Goal: Check status: Check status

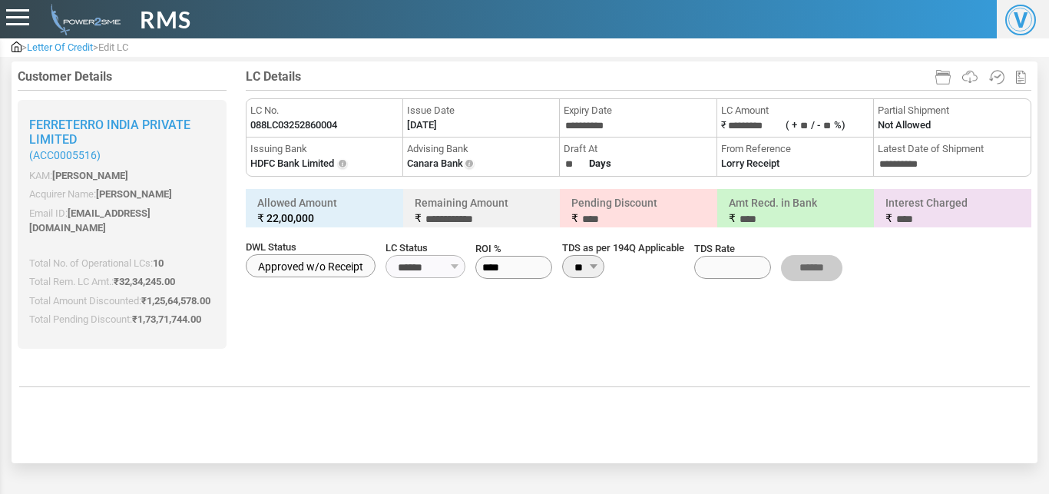
click at [67, 48] on span "Letter Of Credit" at bounding box center [60, 47] width 66 height 12
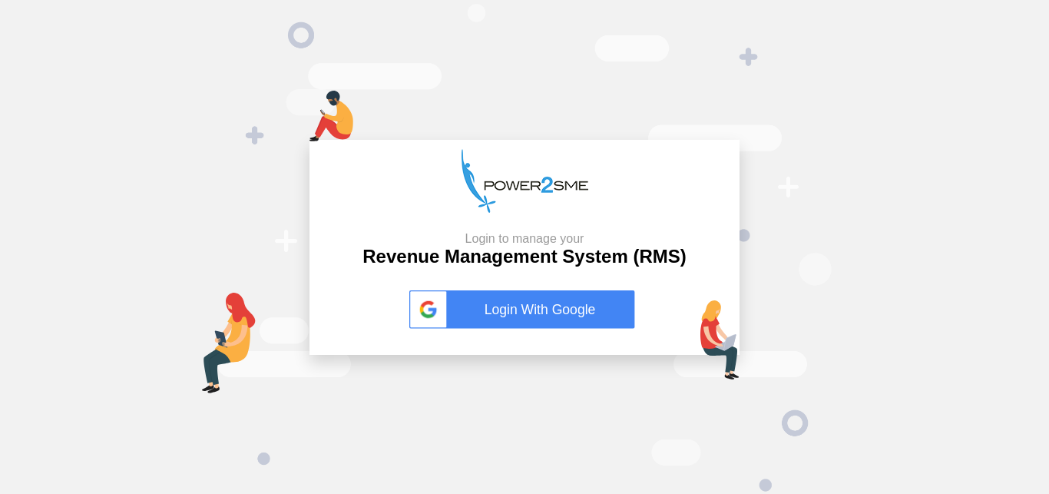
click at [523, 294] on link "Login With Google" at bounding box center [524, 309] width 230 height 38
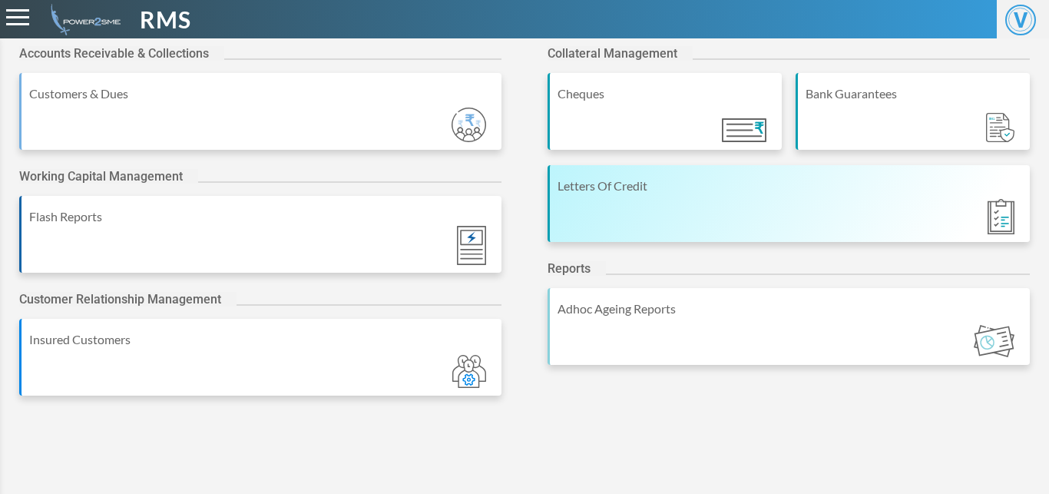
click at [677, 177] on div "Letters Of Credit" at bounding box center [790, 186] width 465 height 18
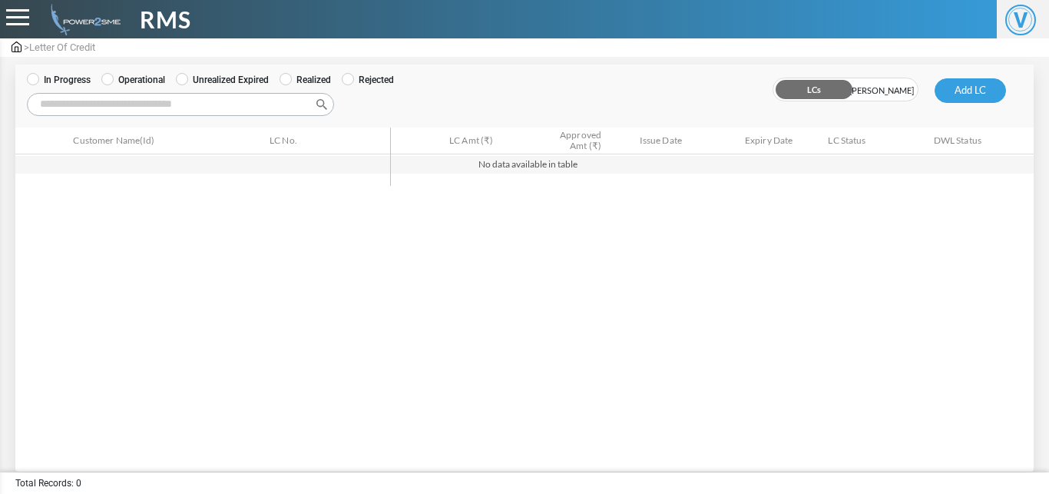
click at [119, 81] on label "Operational" at bounding box center [133, 80] width 64 height 14
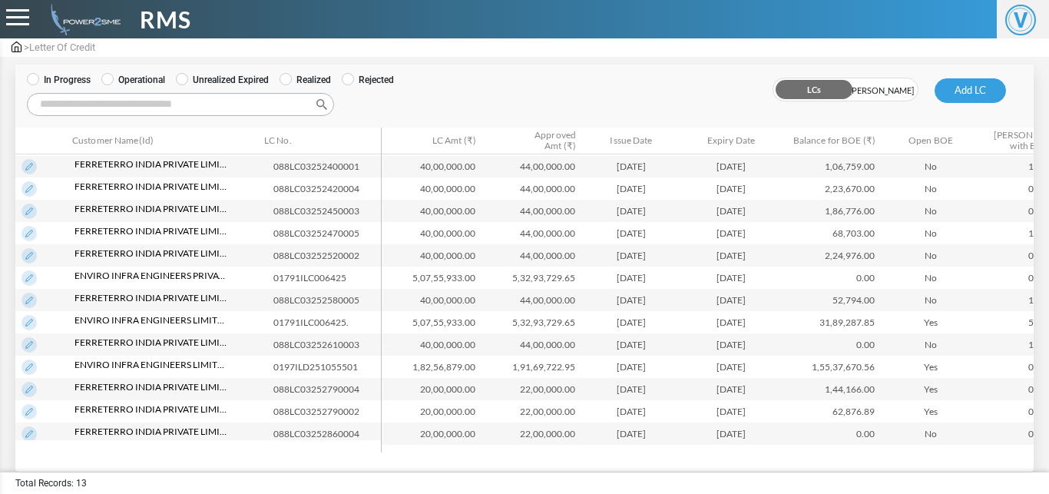
scroll to position [9, 0]
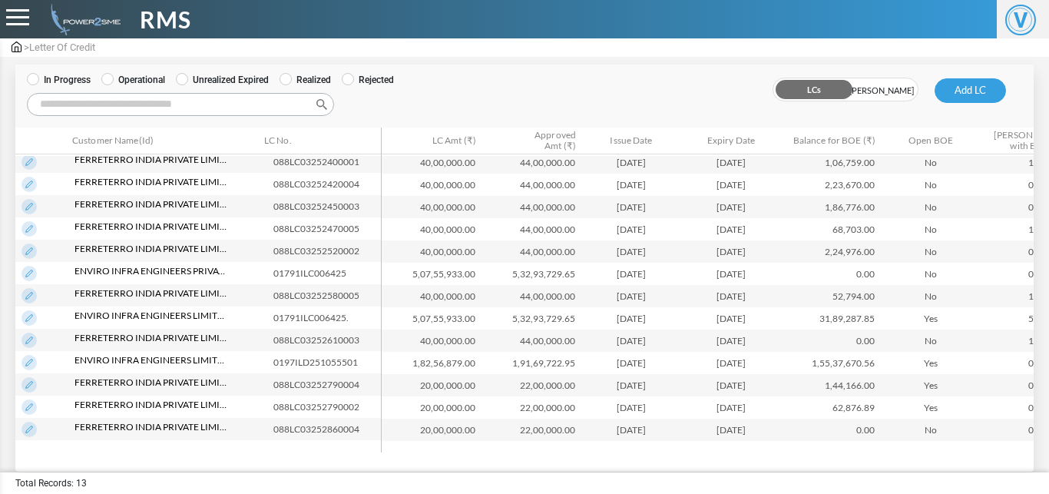
click at [30, 422] on img at bounding box center [29, 429] width 15 height 15
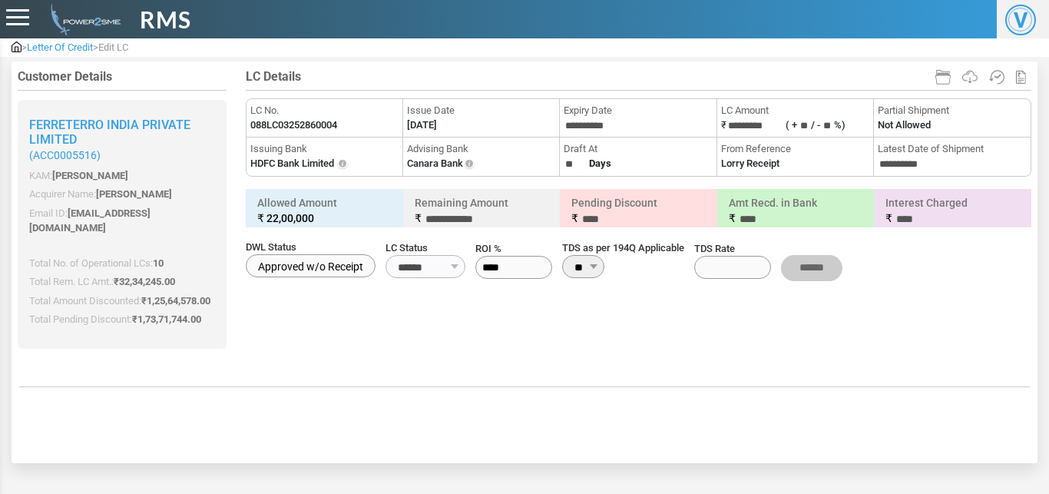
click at [63, 49] on span "Letter Of Credit" at bounding box center [60, 47] width 66 height 12
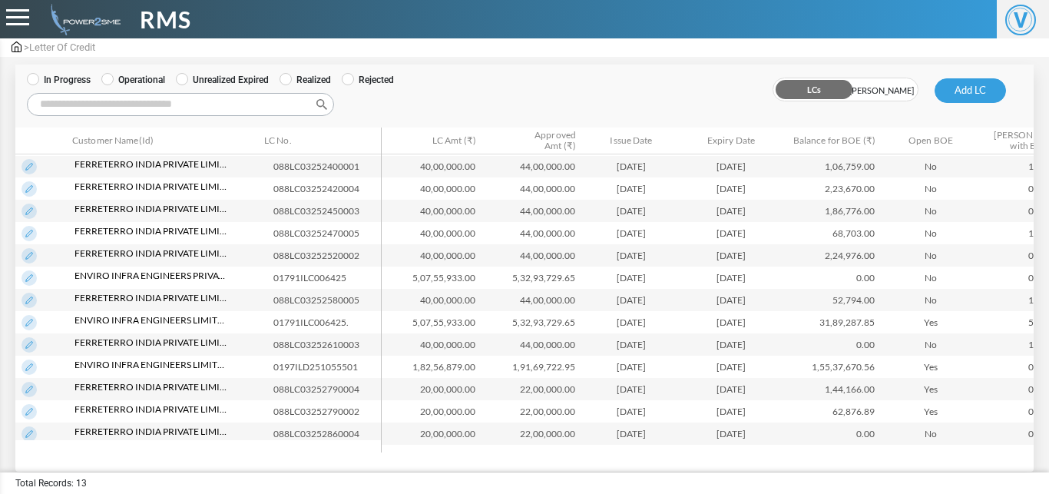
scroll to position [9, 0]
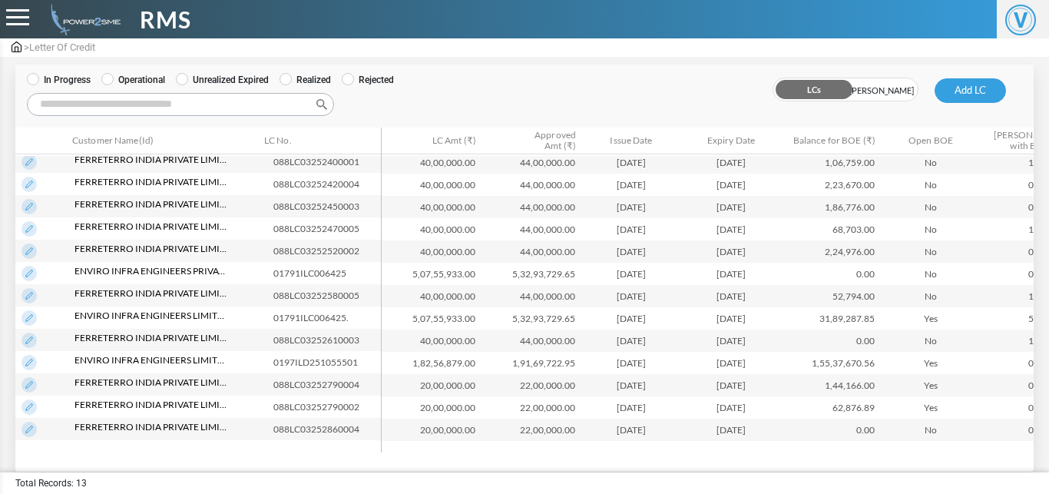
click at [61, 81] on label "In Progress" at bounding box center [59, 80] width 64 height 14
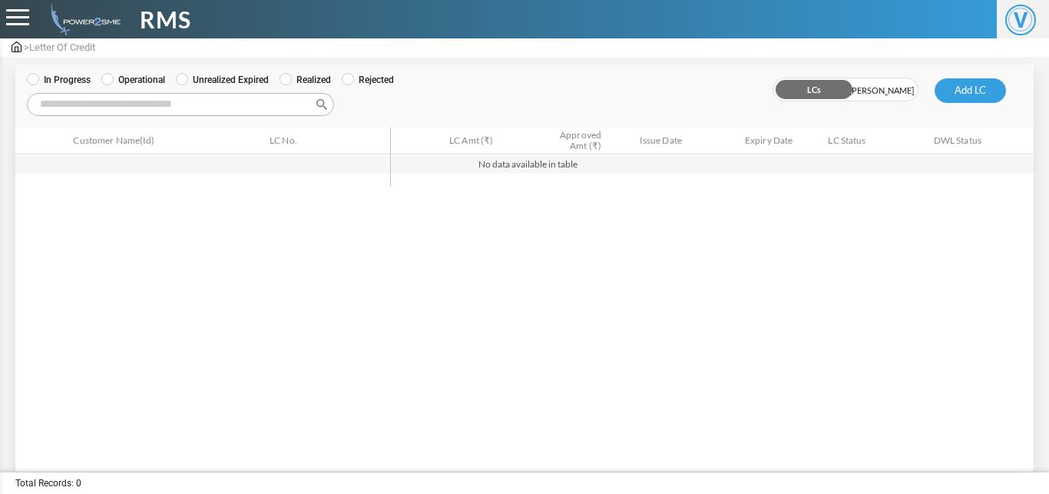
click at [99, 75] on ul "In Progress Operational Unrealized Expired Realized Rejected" at bounding box center [315, 80] width 576 height 14
click at [101, 75] on ul "In Progress Operational Unrealized Expired Realized Rejected" at bounding box center [315, 80] width 576 height 14
